Goal: Communication & Community: Answer question/provide support

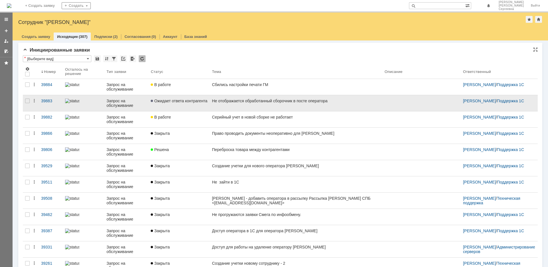
click at [256, 100] on div "Не отображается обработанный сборочник в посте оператора" at bounding box center [296, 101] width 168 height 5
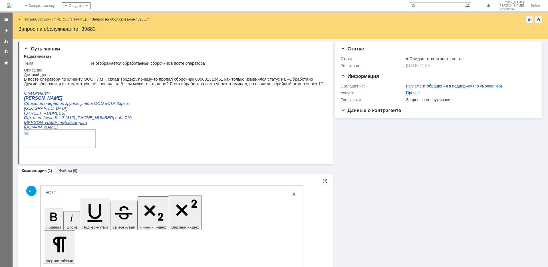
drag, startPoint x: 72, startPoint y: 1745, endPoint x: 83, endPoint y: 1743, distance: 10.7
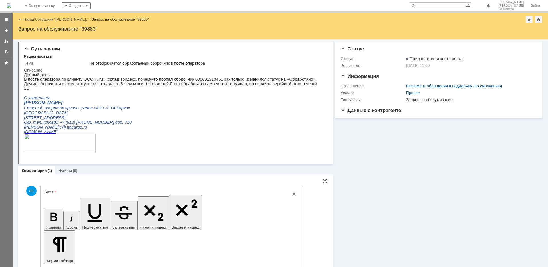
drag, startPoint x: 240, startPoint y: 1746, endPoint x: 264, endPoint y: 1749, distance: 23.2
drag, startPoint x: 219, startPoint y: 1747, endPoint x: 266, endPoint y: 1752, distance: 47.3
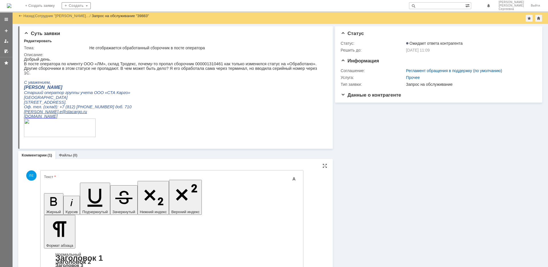
scroll to position [86, 0]
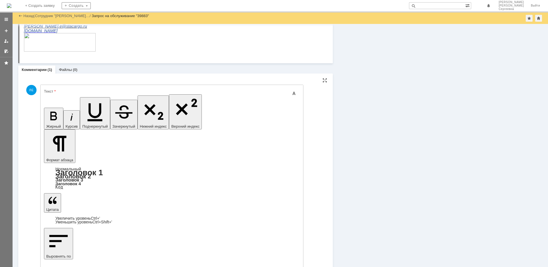
drag, startPoint x: 167, startPoint y: 1645, endPoint x: 264, endPoint y: 1647, distance: 97.6
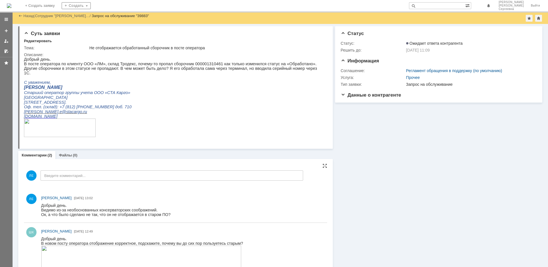
scroll to position [57, 0]
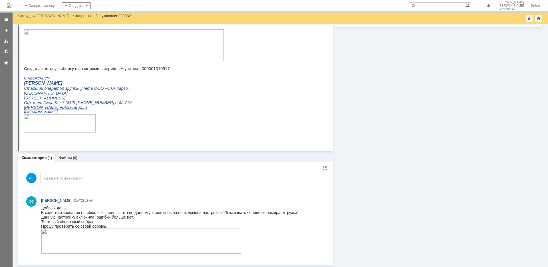
scroll to position [76, 0]
click at [104, 240] on img at bounding box center [141, 241] width 200 height 25
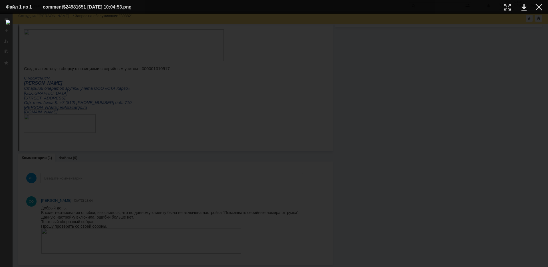
click at [157, 267] on html "Идет загрузка, пожалуйста, подождите. На домашнюю + Создать заявку Создать Лесн…" at bounding box center [274, 133] width 548 height 267
click at [244, 200] on div at bounding box center [274, 141] width 536 height 242
click at [538, 5] on div at bounding box center [538, 7] width 7 height 7
